Goal: Information Seeking & Learning: Learn about a topic

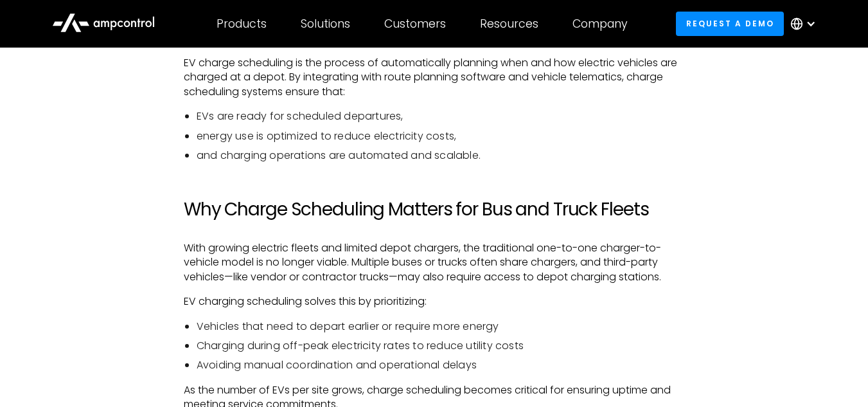
scroll to position [771, 0]
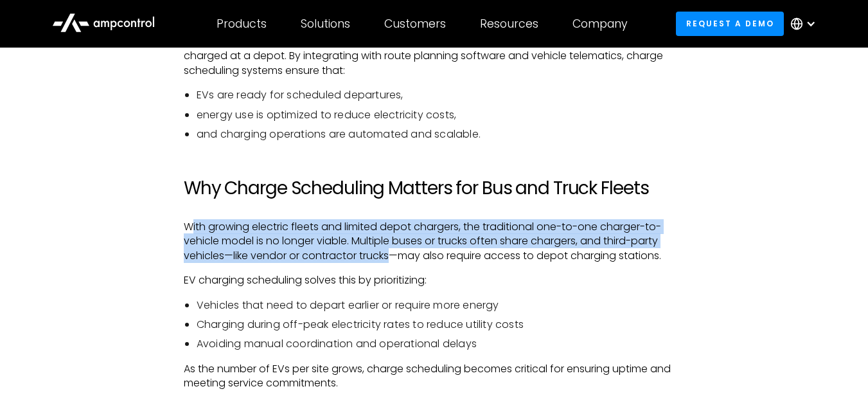
drag, startPoint x: 193, startPoint y: 228, endPoint x: 394, endPoint y: 256, distance: 203.0
click at [394, 256] on p "With growing electric fleets and limited depot chargers, the traditional one-to…" at bounding box center [434, 241] width 500 height 43
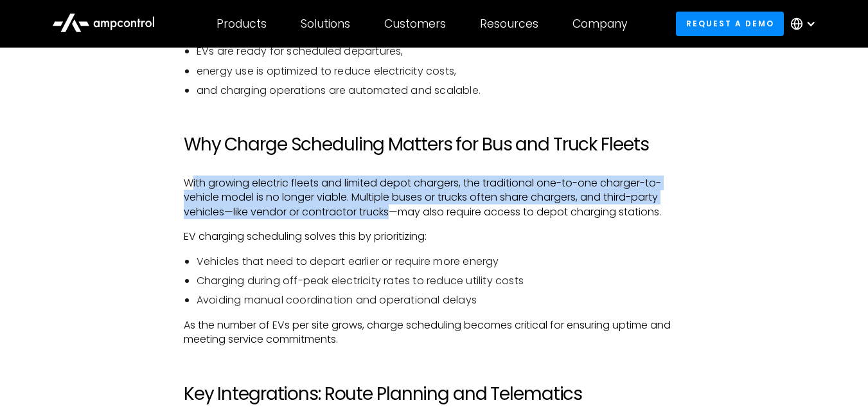
scroll to position [835, 0]
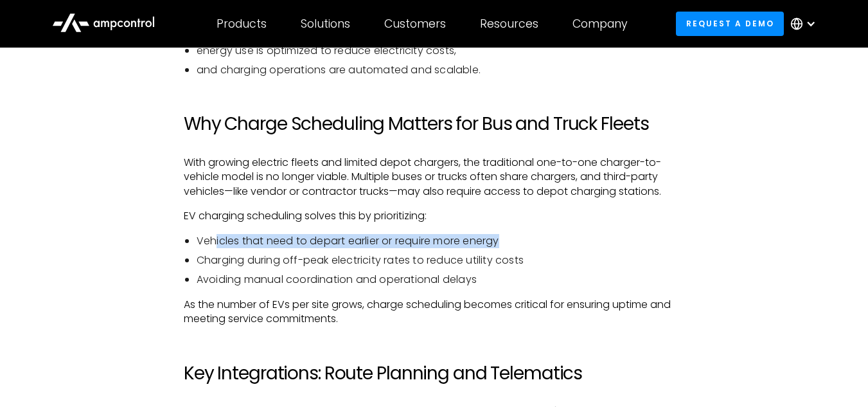
drag, startPoint x: 216, startPoint y: 241, endPoint x: 502, endPoint y: 238, distance: 285.9
click at [502, 238] on li "Vehicles that need to depart earlier or require more energy" at bounding box center [441, 241] width 488 height 14
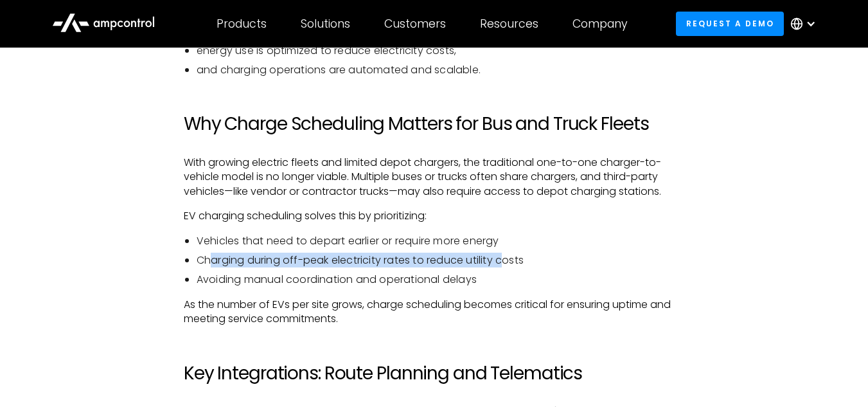
drag, startPoint x: 213, startPoint y: 260, endPoint x: 503, endPoint y: 254, distance: 289.8
click at [503, 254] on li "Charging during off-peak electricity rates to reduce utility costs" at bounding box center [441, 260] width 488 height 14
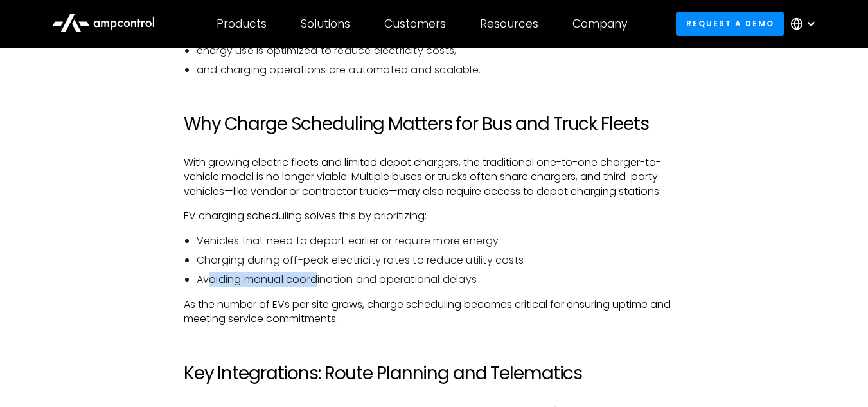
drag, startPoint x: 208, startPoint y: 285, endPoint x: 319, endPoint y: 284, distance: 111.2
click at [319, 284] on li "Avoiding manual coordination and operational delays" at bounding box center [441, 279] width 488 height 14
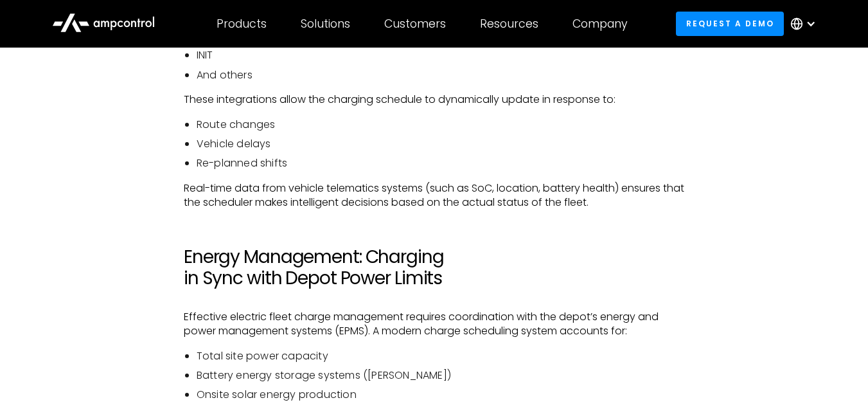
scroll to position [1285, 0]
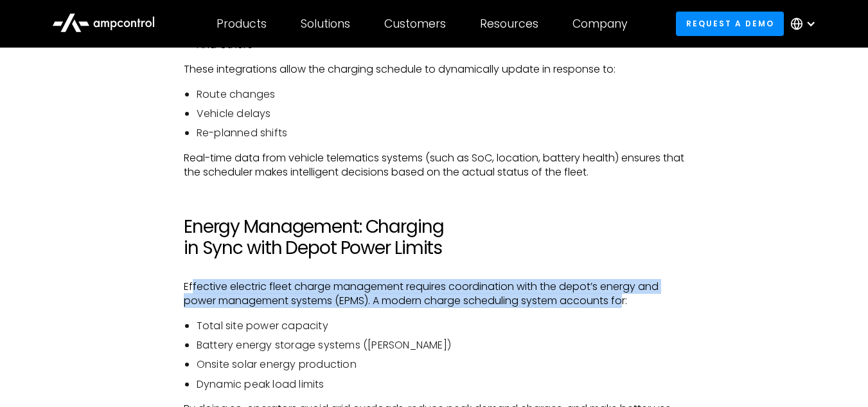
drag, startPoint x: 193, startPoint y: 288, endPoint x: 626, endPoint y: 301, distance: 433.2
click at [626, 301] on p "Effective electric fleet charge management requires coordination with the depot…" at bounding box center [434, 293] width 500 height 29
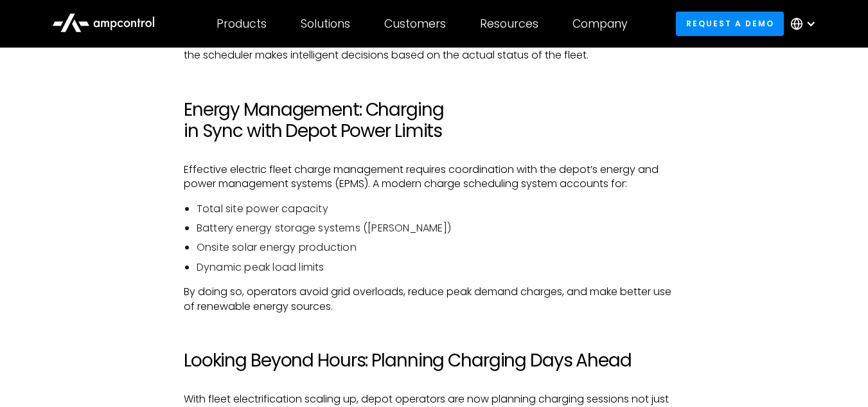
scroll to position [1325, 0]
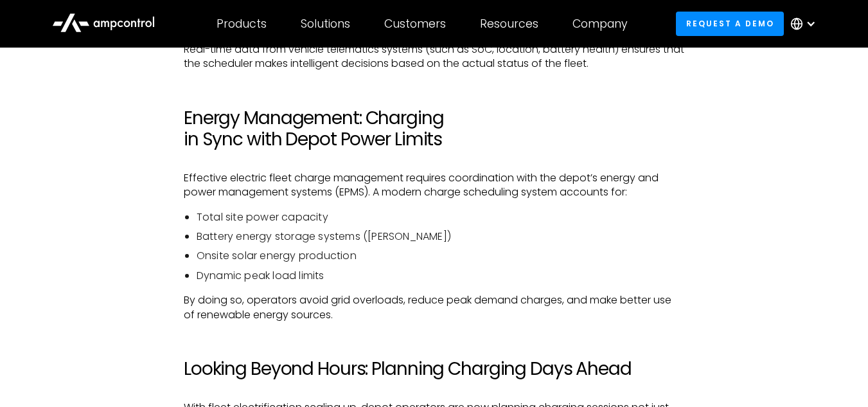
scroll to position [474, 0]
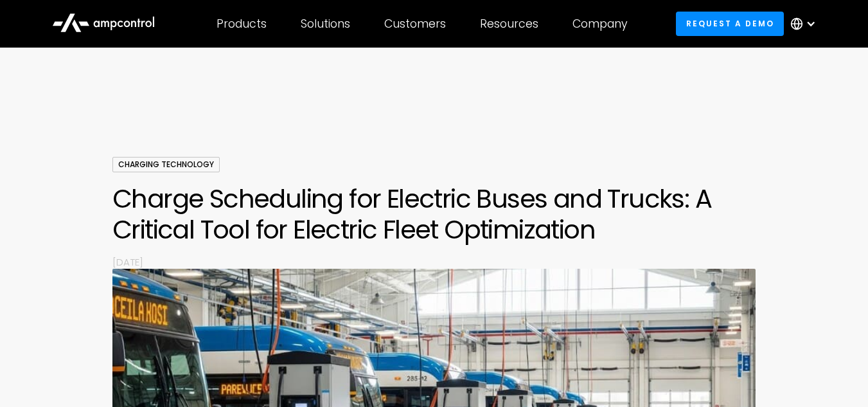
scroll to position [474, 0]
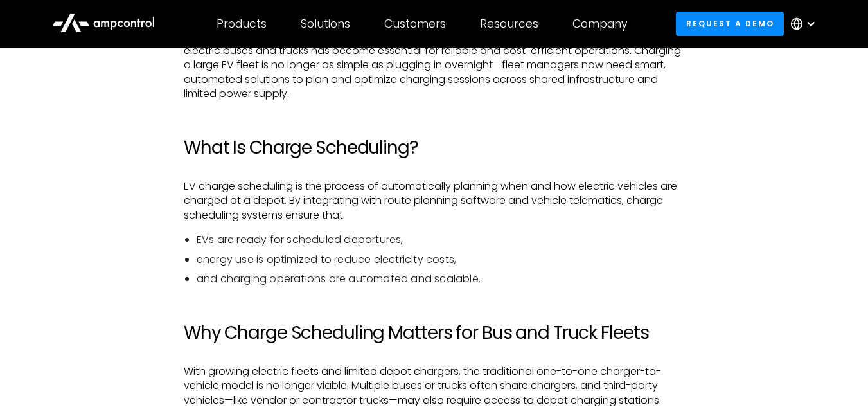
scroll to position [642, 0]
